Goal: Find specific page/section: Find specific page/section

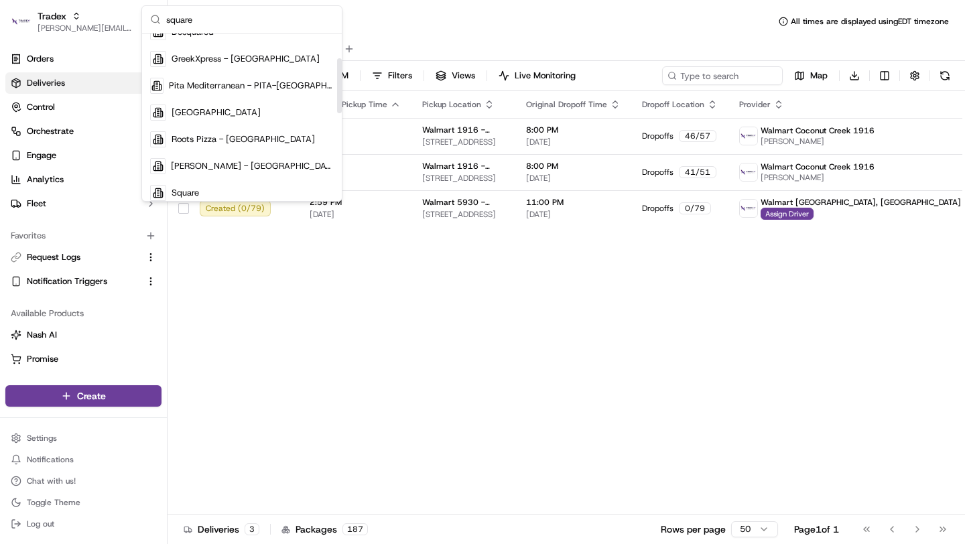
scroll to position [124, 0]
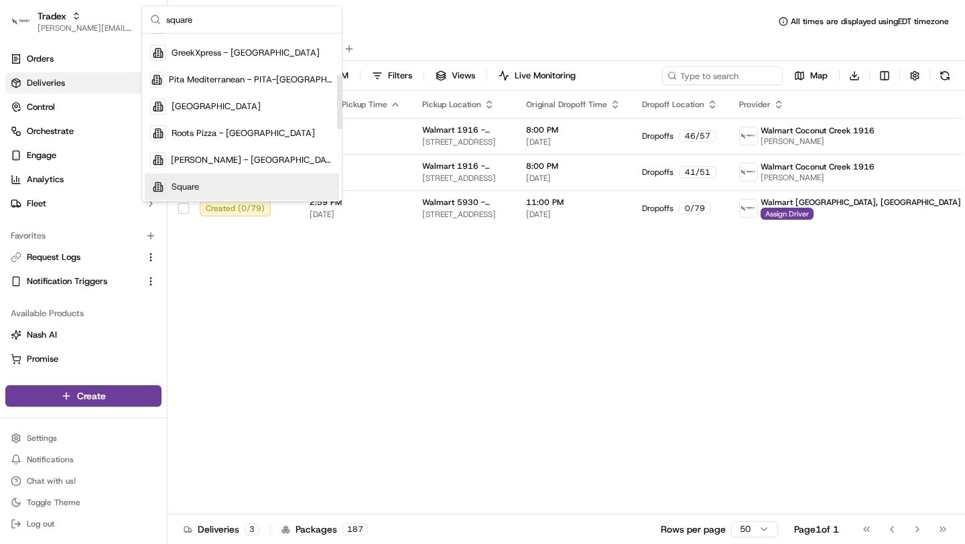
type input "square"
click at [200, 186] on div "Square" at bounding box center [242, 187] width 194 height 27
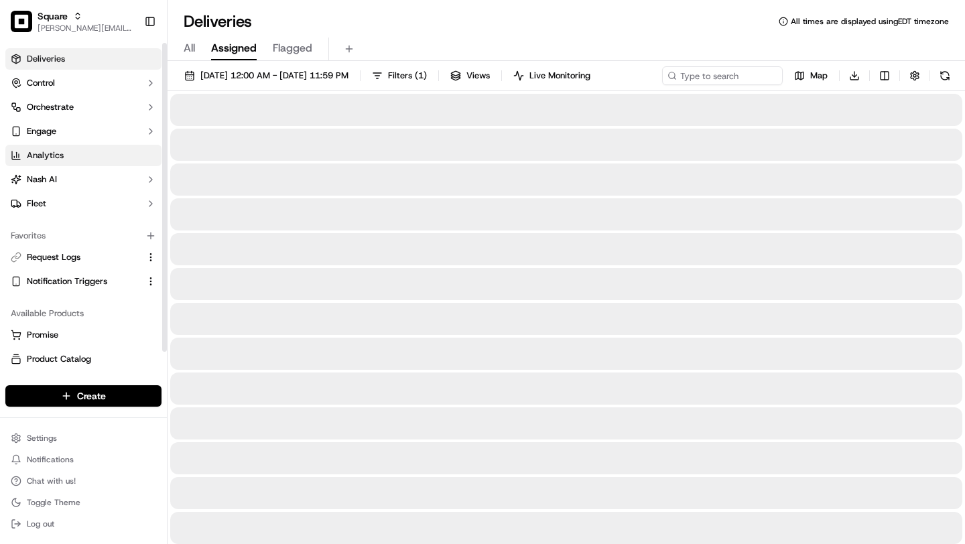
click at [51, 155] on span "Analytics" at bounding box center [45, 155] width 37 height 12
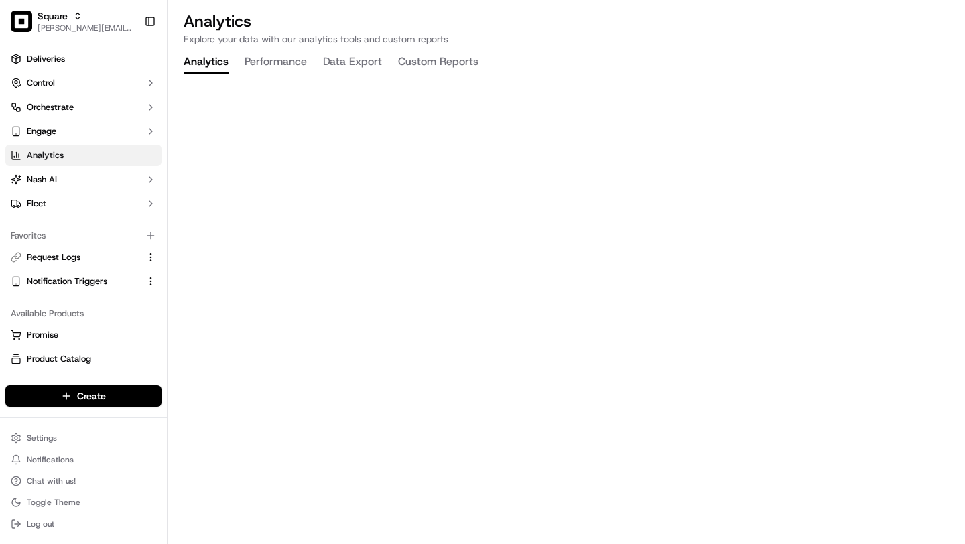
click at [283, 70] on button "Performance" at bounding box center [276, 62] width 62 height 23
click at [340, 63] on button "Data Export" at bounding box center [352, 62] width 59 height 23
click at [468, 64] on button "Custom Reports" at bounding box center [438, 62] width 80 height 23
click at [221, 60] on button "Analytics" at bounding box center [206, 62] width 45 height 23
click at [250, 61] on button "Performance" at bounding box center [276, 62] width 62 height 23
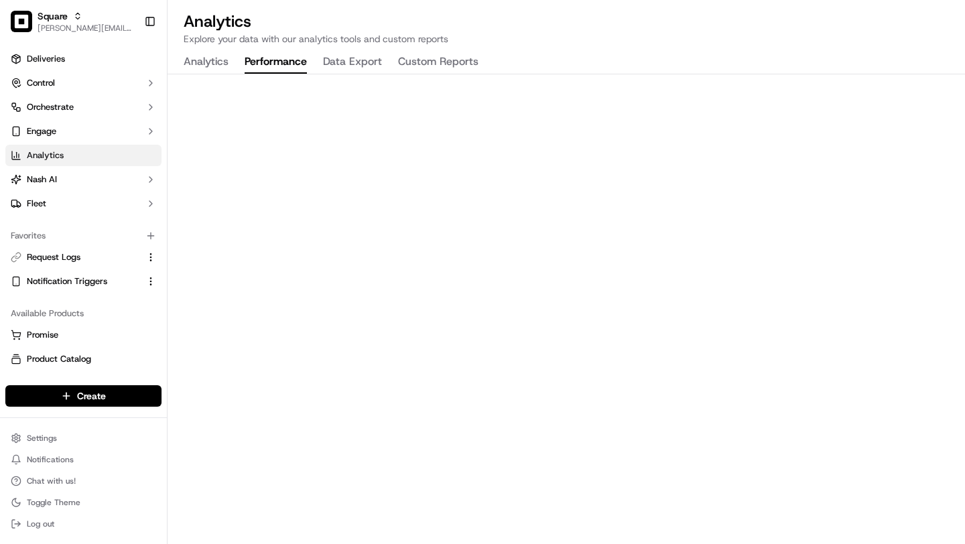
click at [352, 64] on button "Data Export" at bounding box center [352, 62] width 59 height 23
